Goal: Navigation & Orientation: Find specific page/section

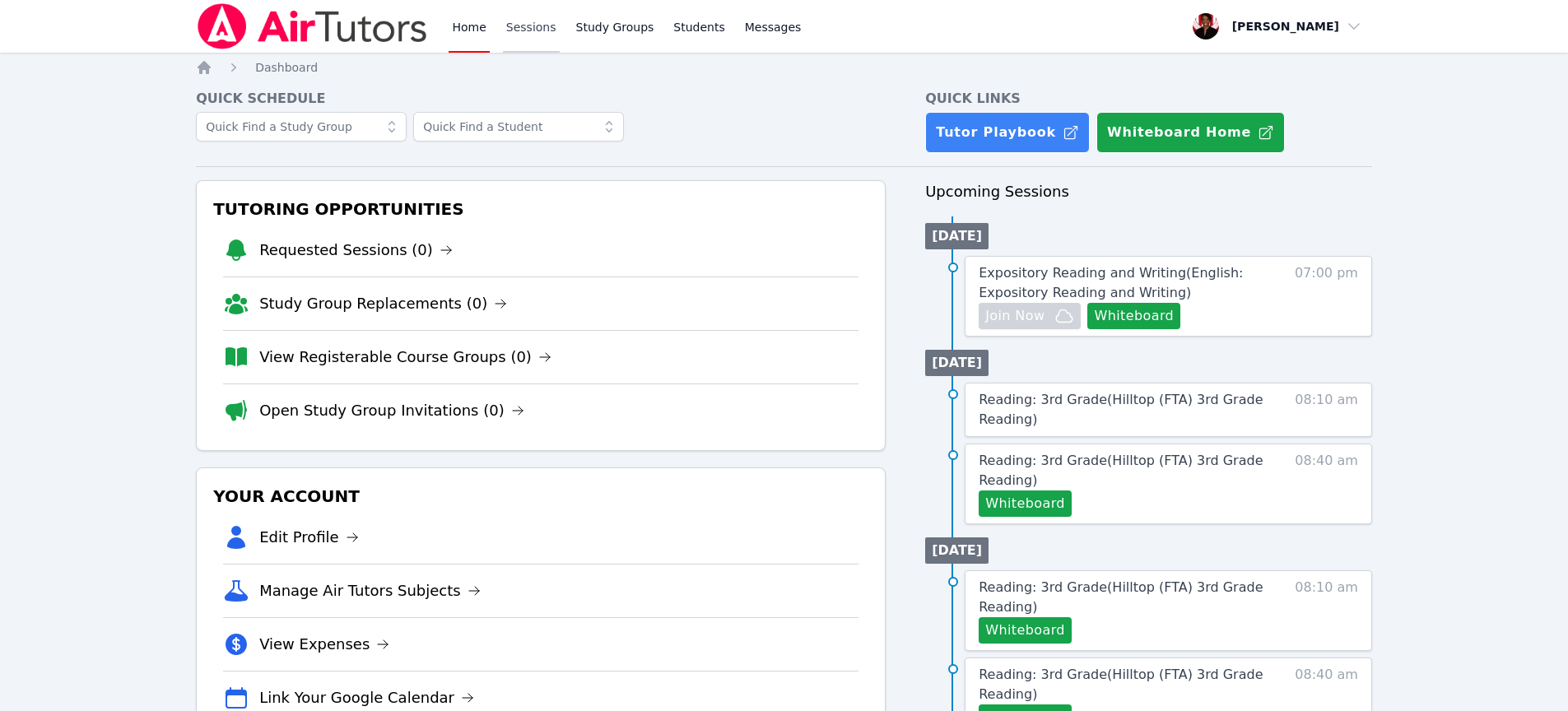
click at [545, 43] on link "Sessions" at bounding box center [531, 26] width 57 height 52
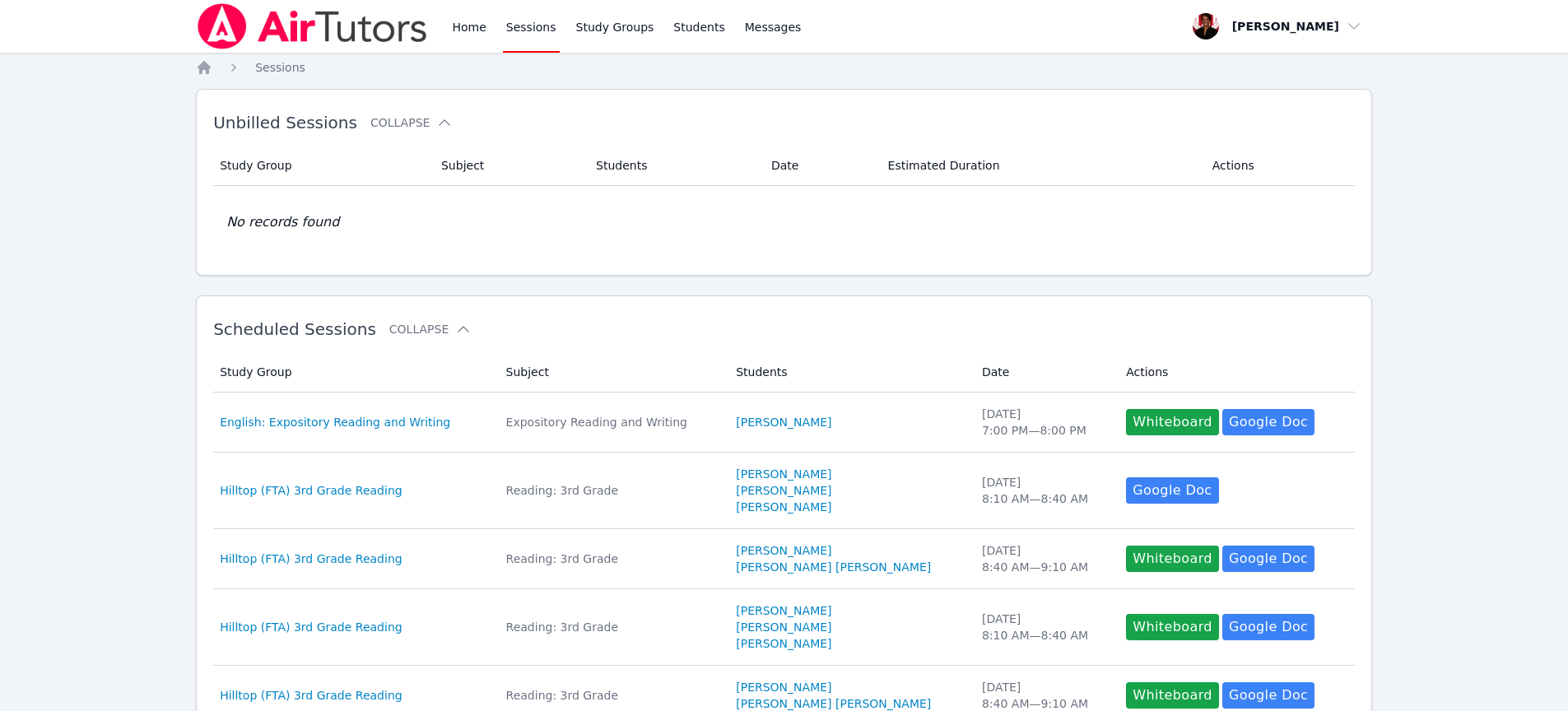
click at [441, 32] on div "Home Sessions Study Groups Students Messages" at bounding box center [500, 26] width 609 height 52
click at [460, 30] on link "Home" at bounding box center [469, 26] width 40 height 52
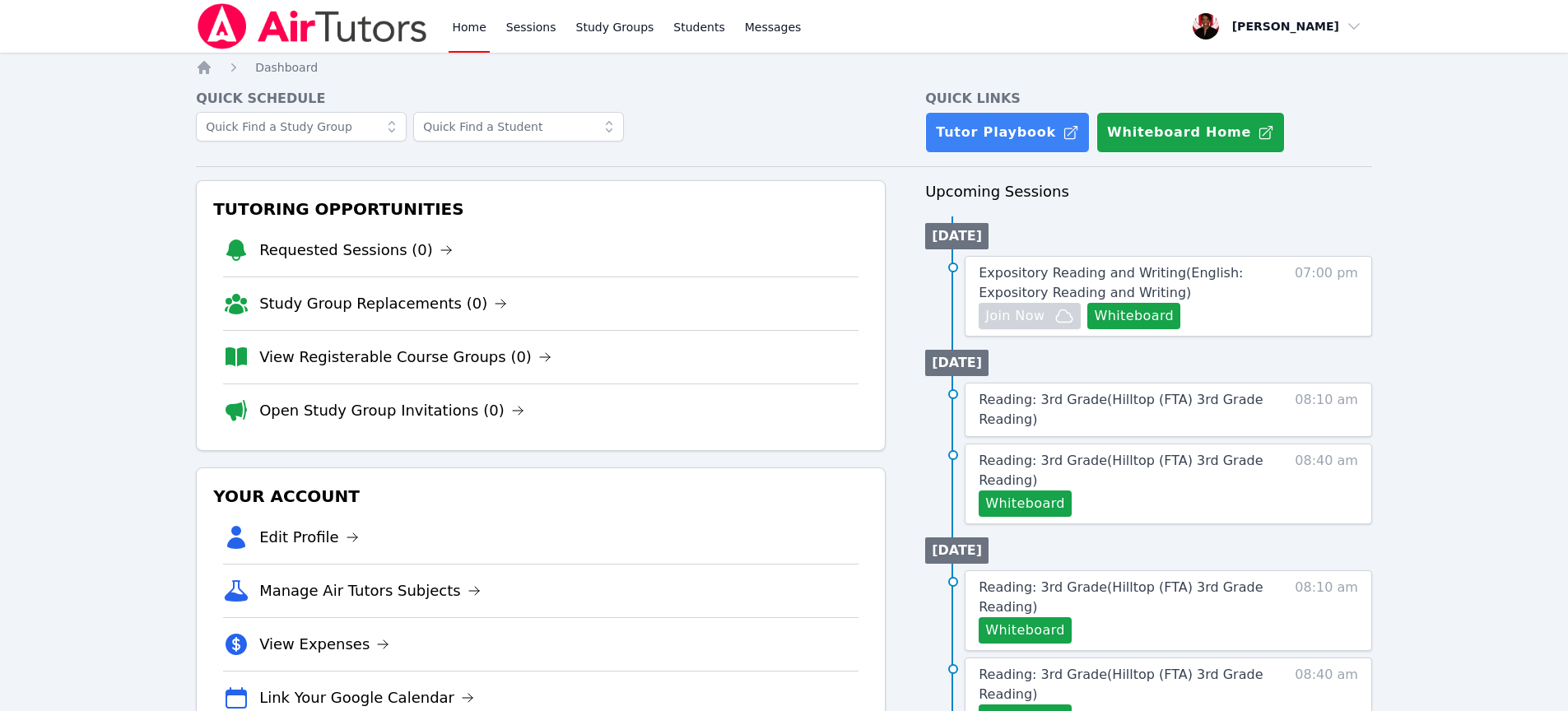
click at [727, 97] on h4 "Quick Schedule" at bounding box center [540, 99] width 689 height 20
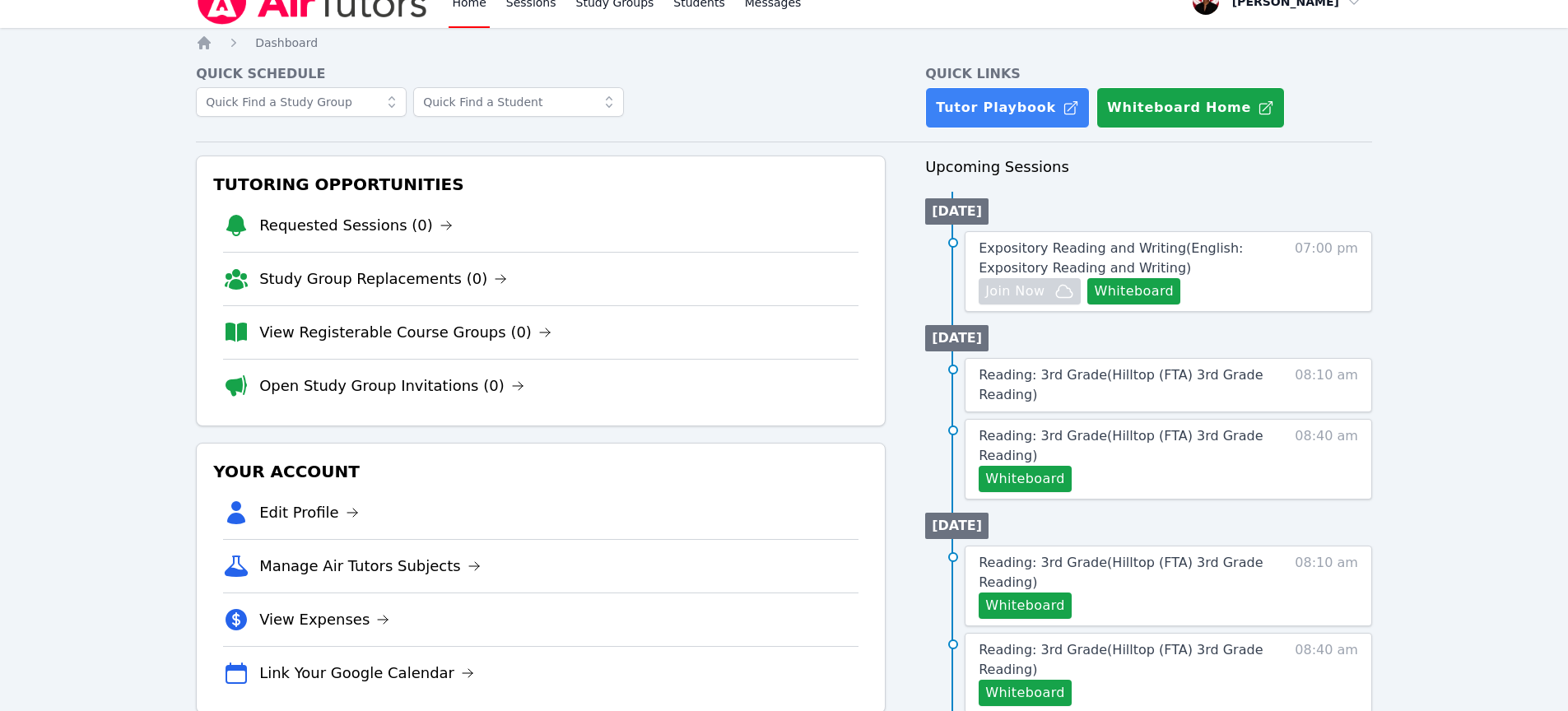
scroll to position [16, 0]
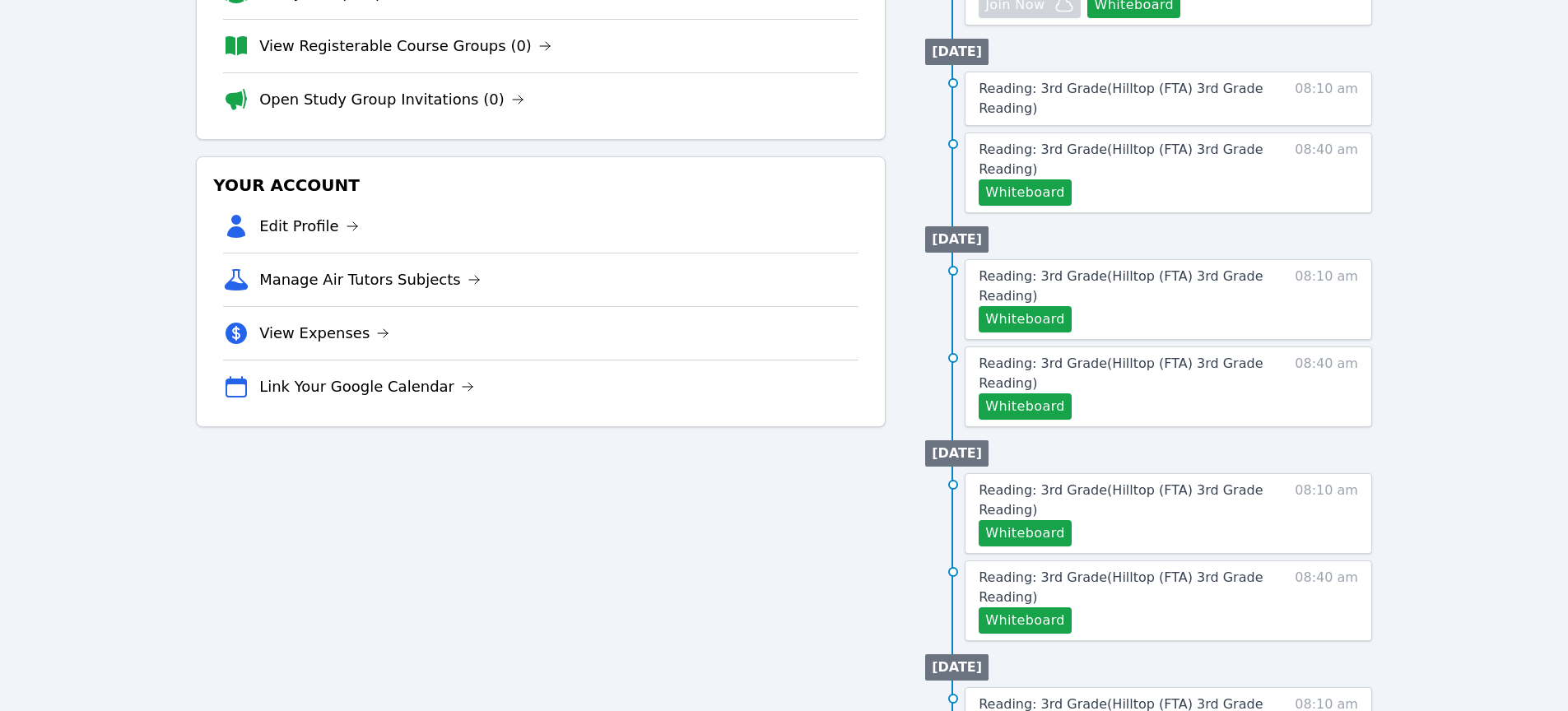
scroll to position [625, 0]
